Goal: Information Seeking & Learning: Understand process/instructions

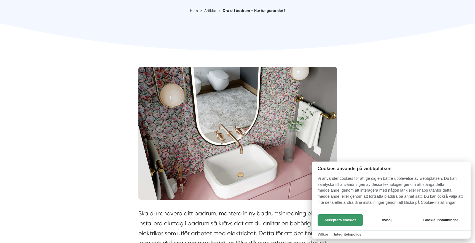
click at [345, 218] on button "Acceptera cookies" at bounding box center [340, 220] width 45 height 12
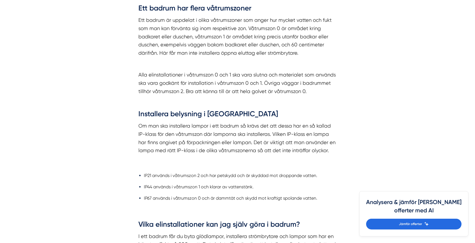
scroll to position [496, 0]
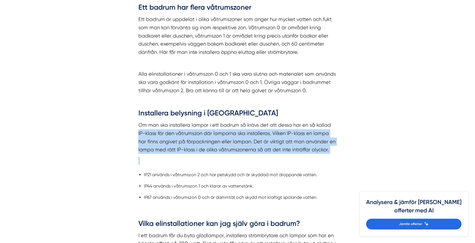
drag, startPoint x: 165, startPoint y: 138, endPoint x: 315, endPoint y: 155, distance: 151.3
drag, startPoint x: 334, startPoint y: 152, endPoint x: 156, endPoint y: 136, distance: 179.7
click at [156, 136] on p "Om man ska installera lampor i ett badrum så krävs det att dessa har en så kall…" at bounding box center [237, 137] width 199 height 33
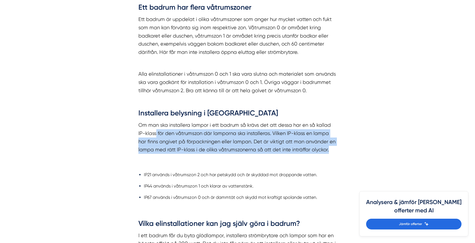
click at [156, 136] on p "Om man ska installera lampor i ett badrum så krävs det att dessa har en så kall…" at bounding box center [237, 137] width 199 height 33
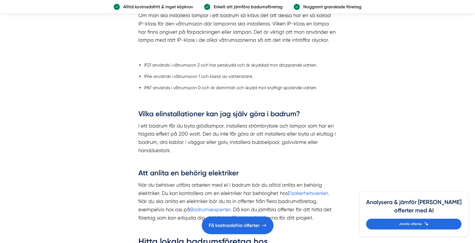
scroll to position [607, 0]
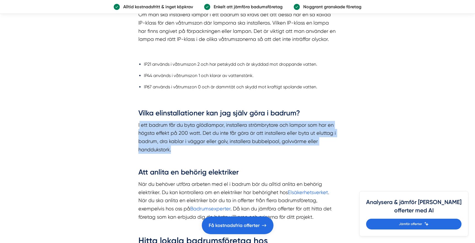
drag, startPoint x: 139, startPoint y: 125, endPoint x: 222, endPoint y: 146, distance: 85.9
click at [221, 146] on p "I ett badrum får du byta glödlampor, installera strömbrytare och lampor som har…" at bounding box center [237, 137] width 199 height 33
click at [222, 146] on p "I ett badrum får du byta glödlampor, installera strömbrytare och lampor som har…" at bounding box center [237, 137] width 199 height 33
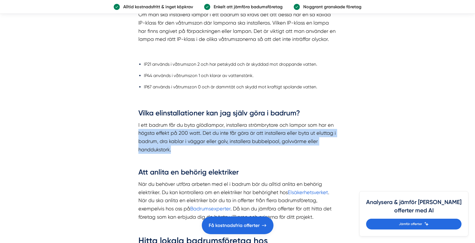
drag, startPoint x: 202, startPoint y: 143, endPoint x: 135, endPoint y: 130, distance: 68.9
click at [135, 130] on div "Ska du renovera ditt badrum, montera in ny badrumsinredning eller installera el…" at bounding box center [238, 223] width 212 height 1304
drag, startPoint x: 158, startPoint y: 136, endPoint x: 212, endPoint y: 148, distance: 55.9
click at [212, 148] on div "Ska du renovera ditt badrum, montera in ny badrumsinredning eller installera el…" at bounding box center [238, 223] width 212 height 1304
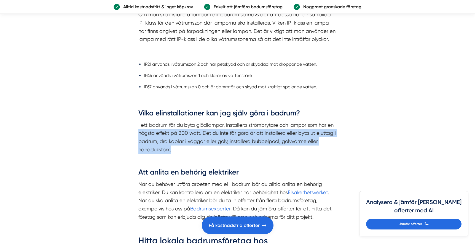
click at [212, 148] on p "I ett badrum får du byta glödlampor, installera strömbrytare och lampor som har…" at bounding box center [237, 137] width 199 height 33
drag, startPoint x: 212, startPoint y: 148, endPoint x: 134, endPoint y: 132, distance: 79.6
click at [134, 132] on div "Ska du renovera ditt badrum, montera in ny badrumsinredning eller installera el…" at bounding box center [238, 223] width 212 height 1304
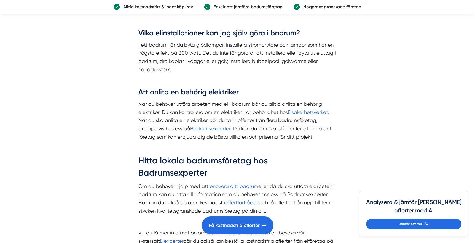
scroll to position [689, 0]
